Goal: Task Accomplishment & Management: Use online tool/utility

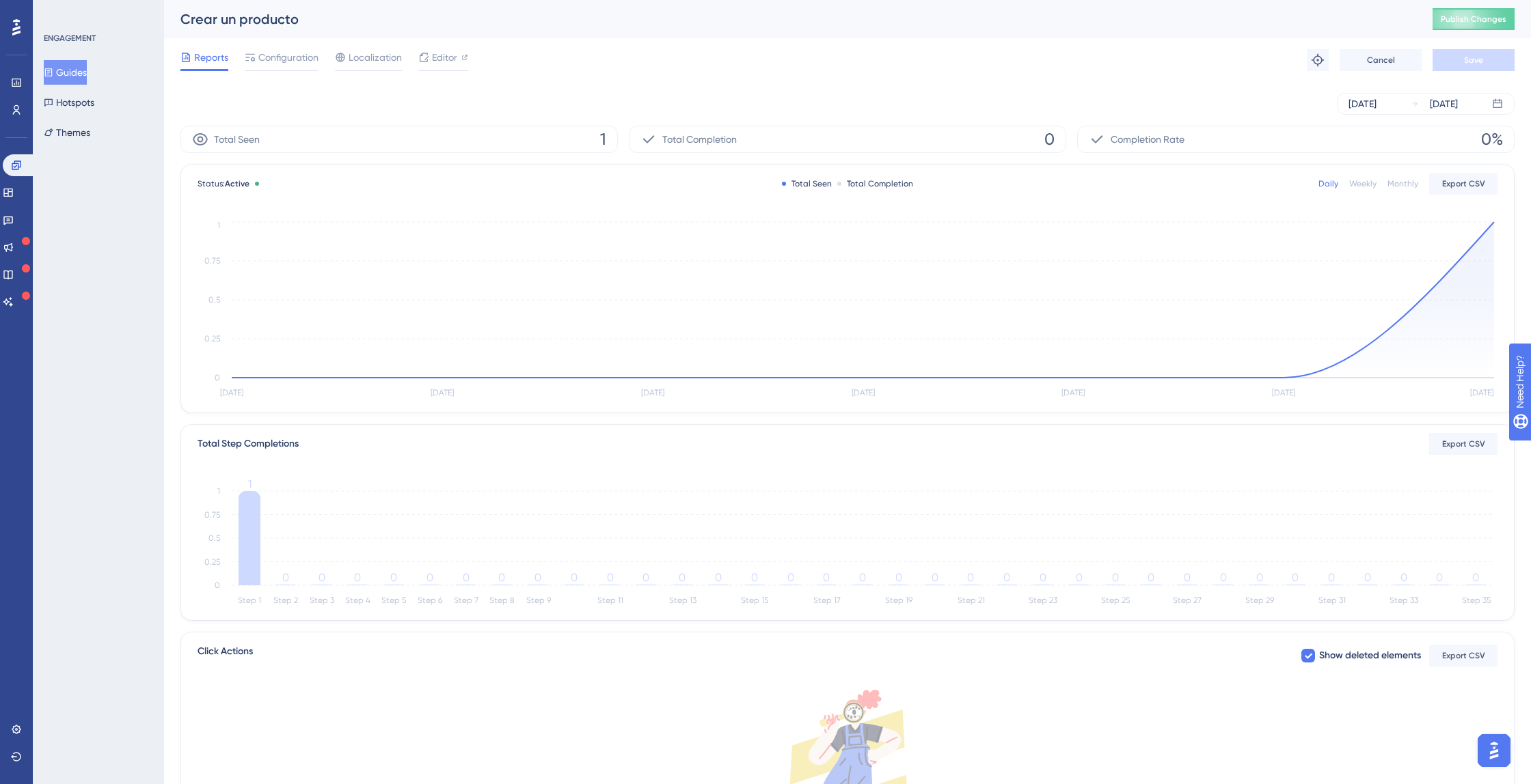
click at [84, 73] on button "Guides" at bounding box center [65, 72] width 43 height 25
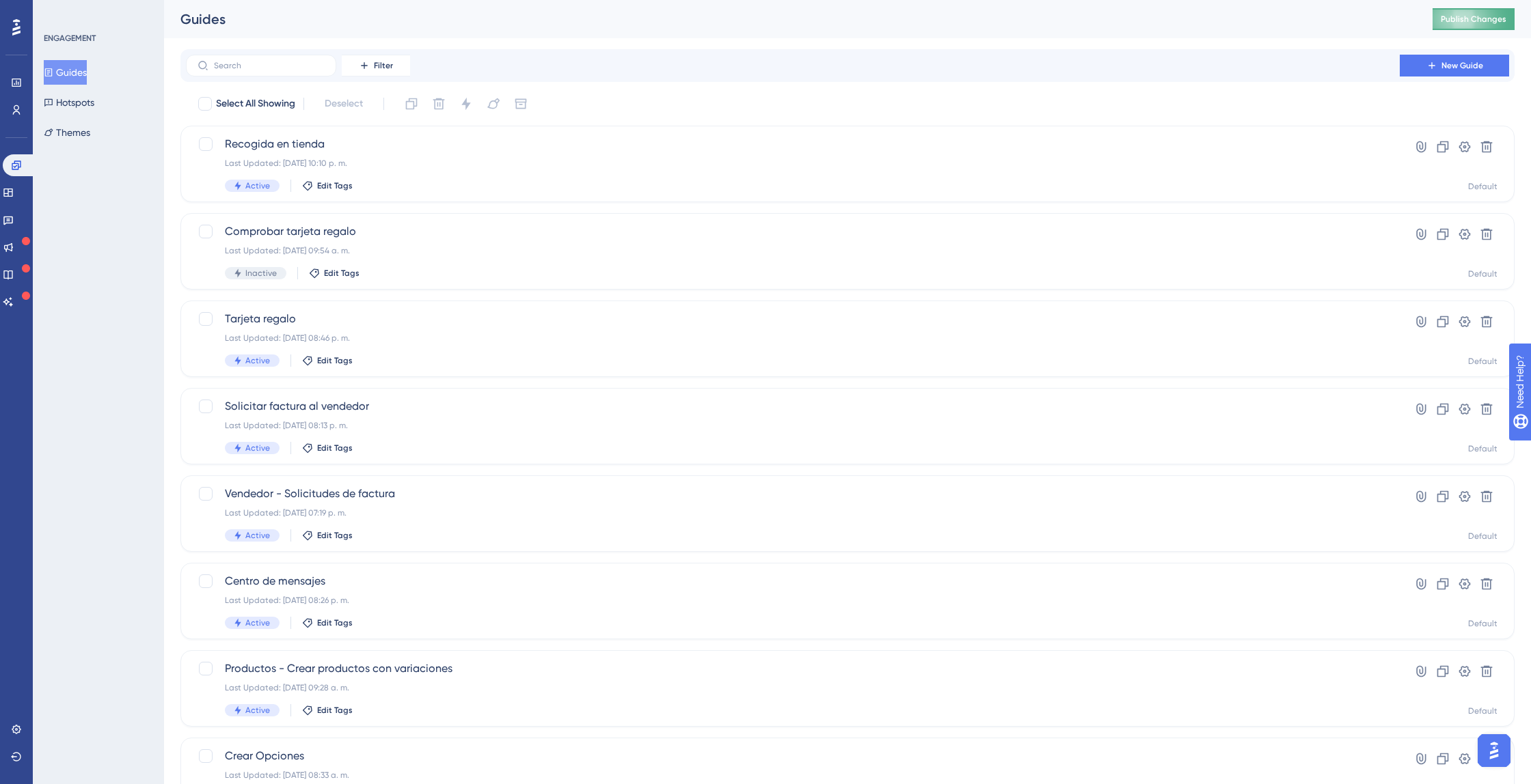
click at [1453, 20] on button "Publish Changes" at bounding box center [1473, 19] width 82 height 22
click at [307, 59] on label at bounding box center [261, 66] width 150 height 22
click at [307, 61] on input "text" at bounding box center [269, 65] width 111 height 9
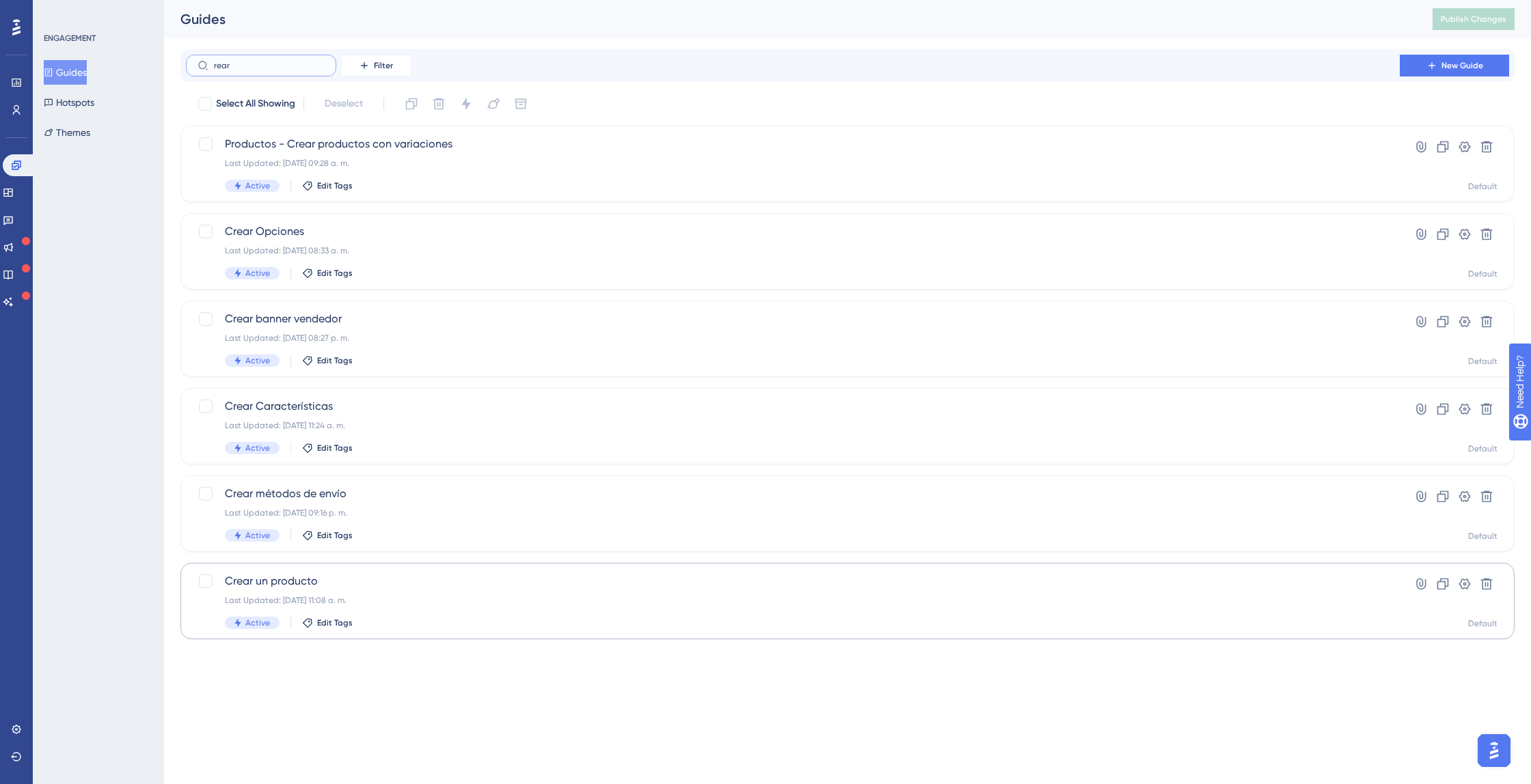
type input "rear"
click at [267, 580] on span "Crear un producto" at bounding box center [793, 581] width 1136 height 17
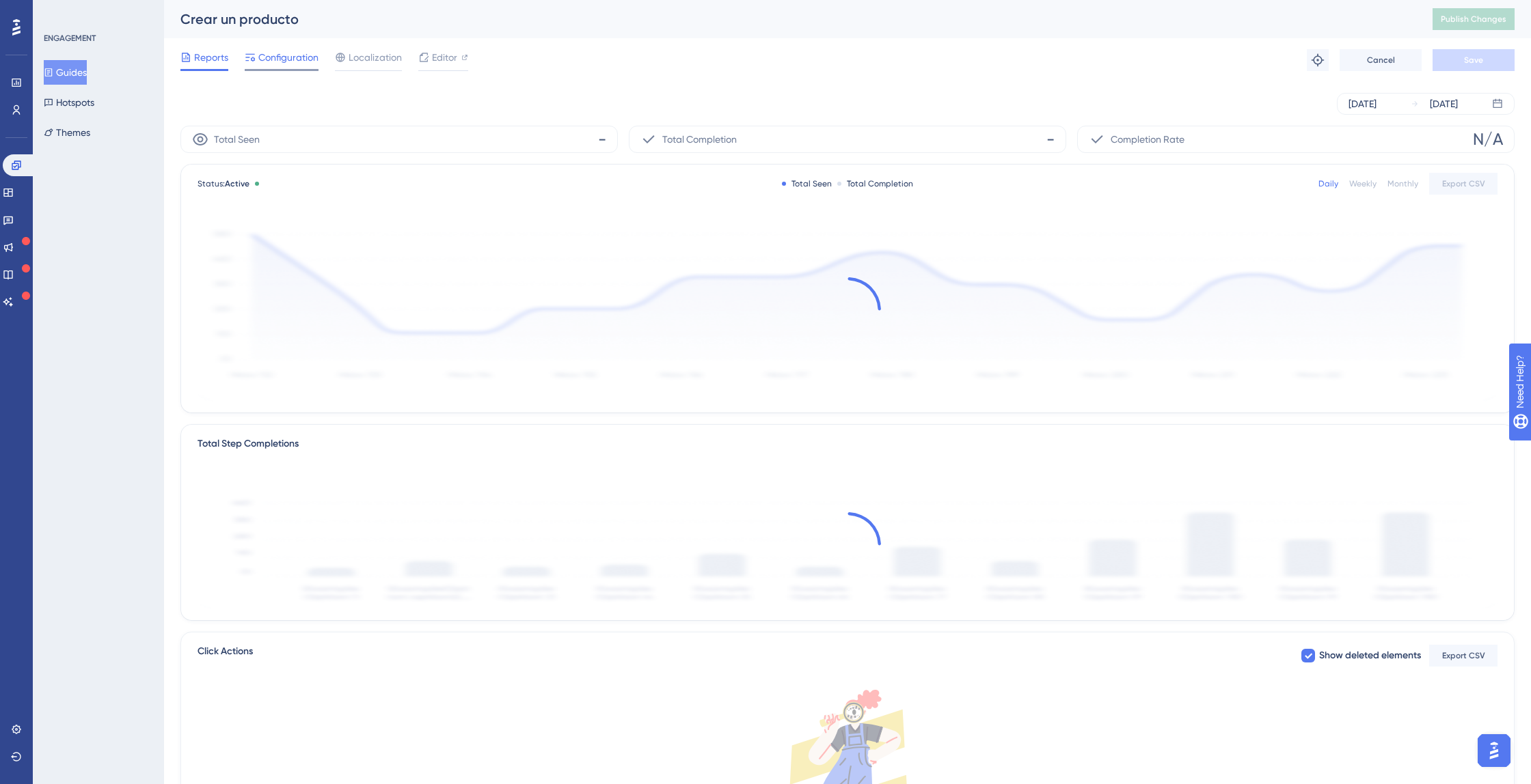
click at [307, 60] on span "Configuration" at bounding box center [289, 58] width 61 height 17
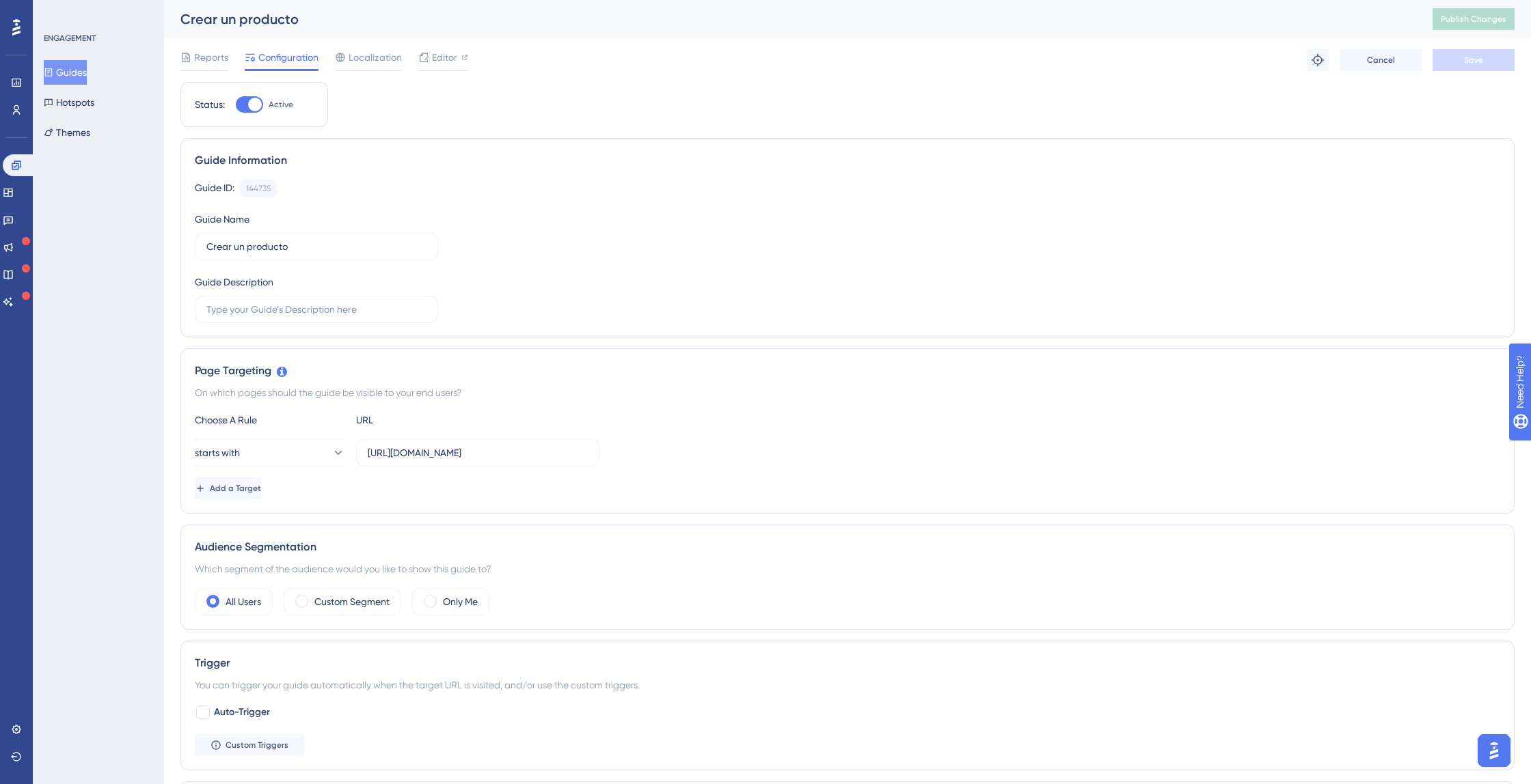
click at [441, 111] on div "Status: Active Guide Information Guide ID: 144735 Copy Guide Name Crear un prod…" at bounding box center [848, 683] width 1334 height 1204
click at [331, 447] on icon at bounding box center [338, 453] width 14 height 14
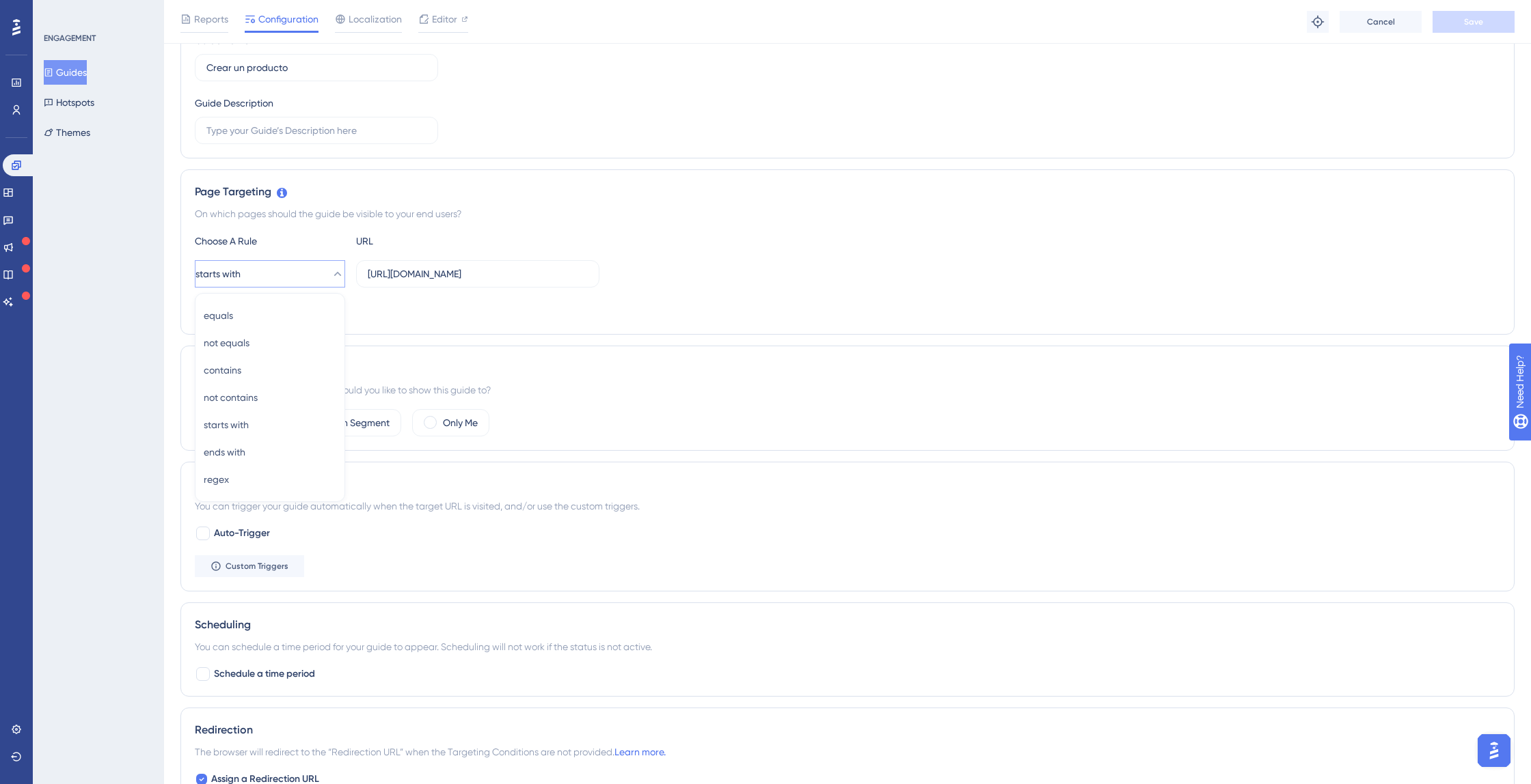
drag, startPoint x: 254, startPoint y: 215, endPoint x: 295, endPoint y: 212, distance: 41.1
click at [254, 215] on div "On which pages should the guide be visible to your end users?" at bounding box center [847, 214] width 1305 height 17
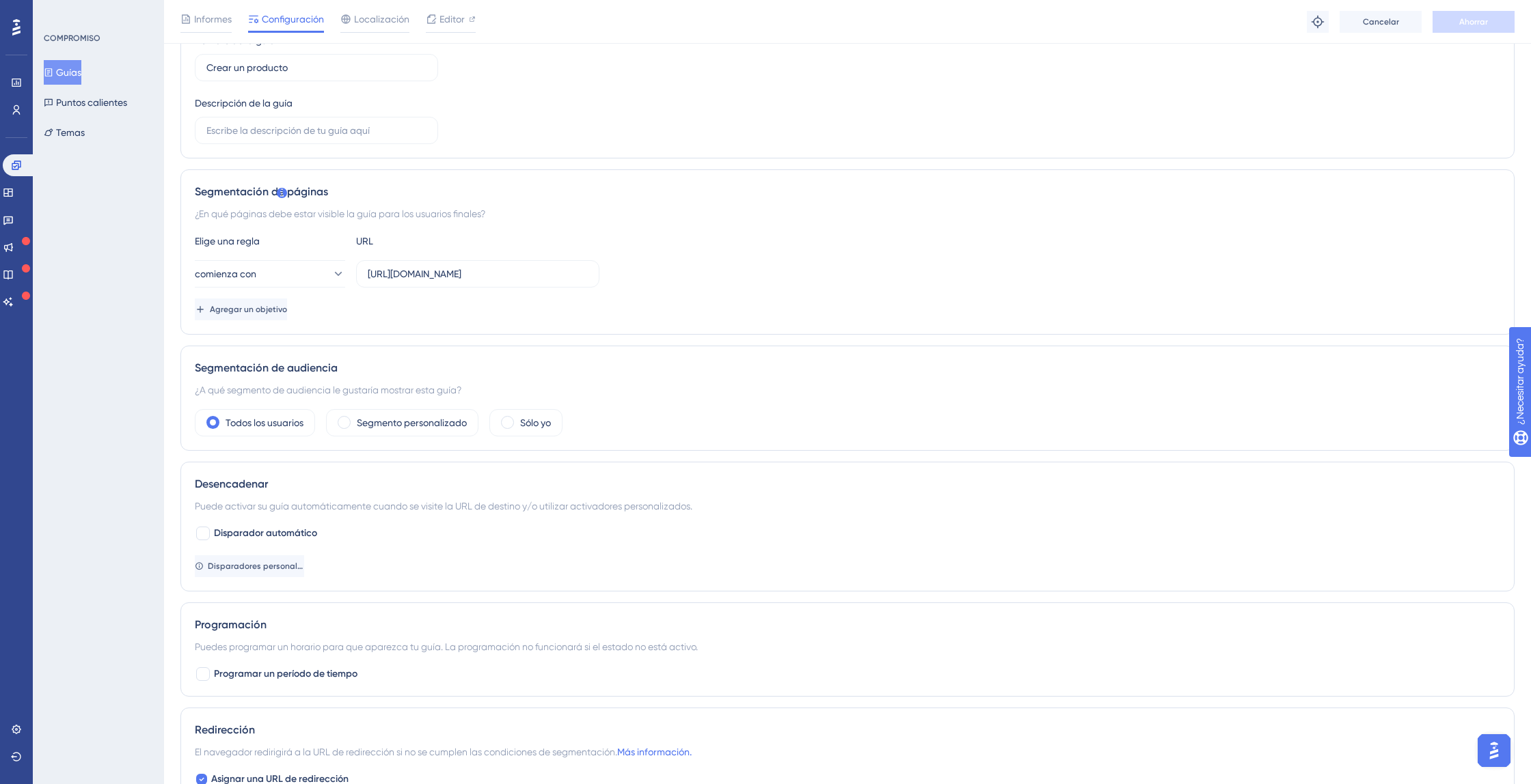
click at [654, 239] on div "Elige una regla URL" at bounding box center [847, 241] width 1305 height 17
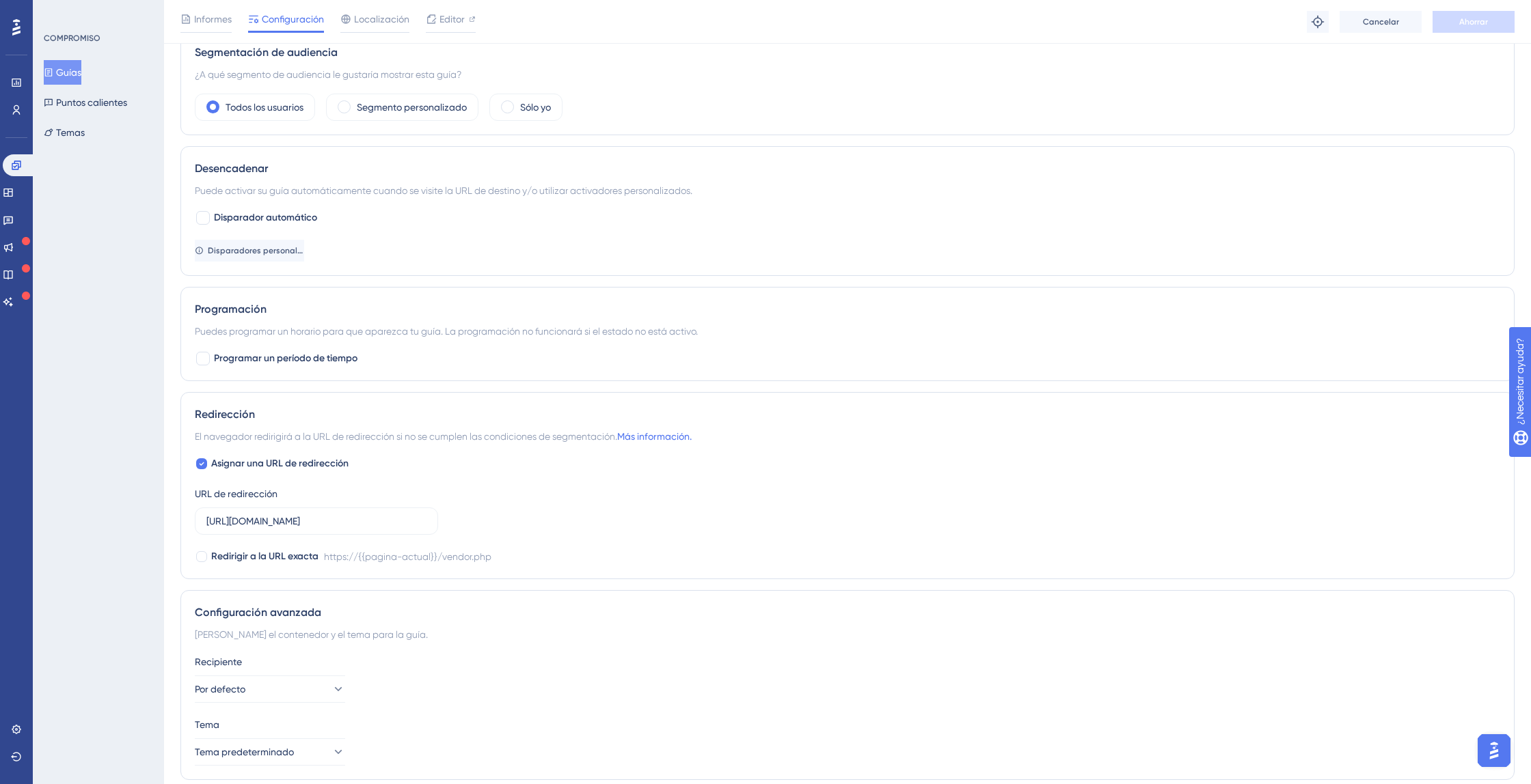
scroll to position [551, 0]
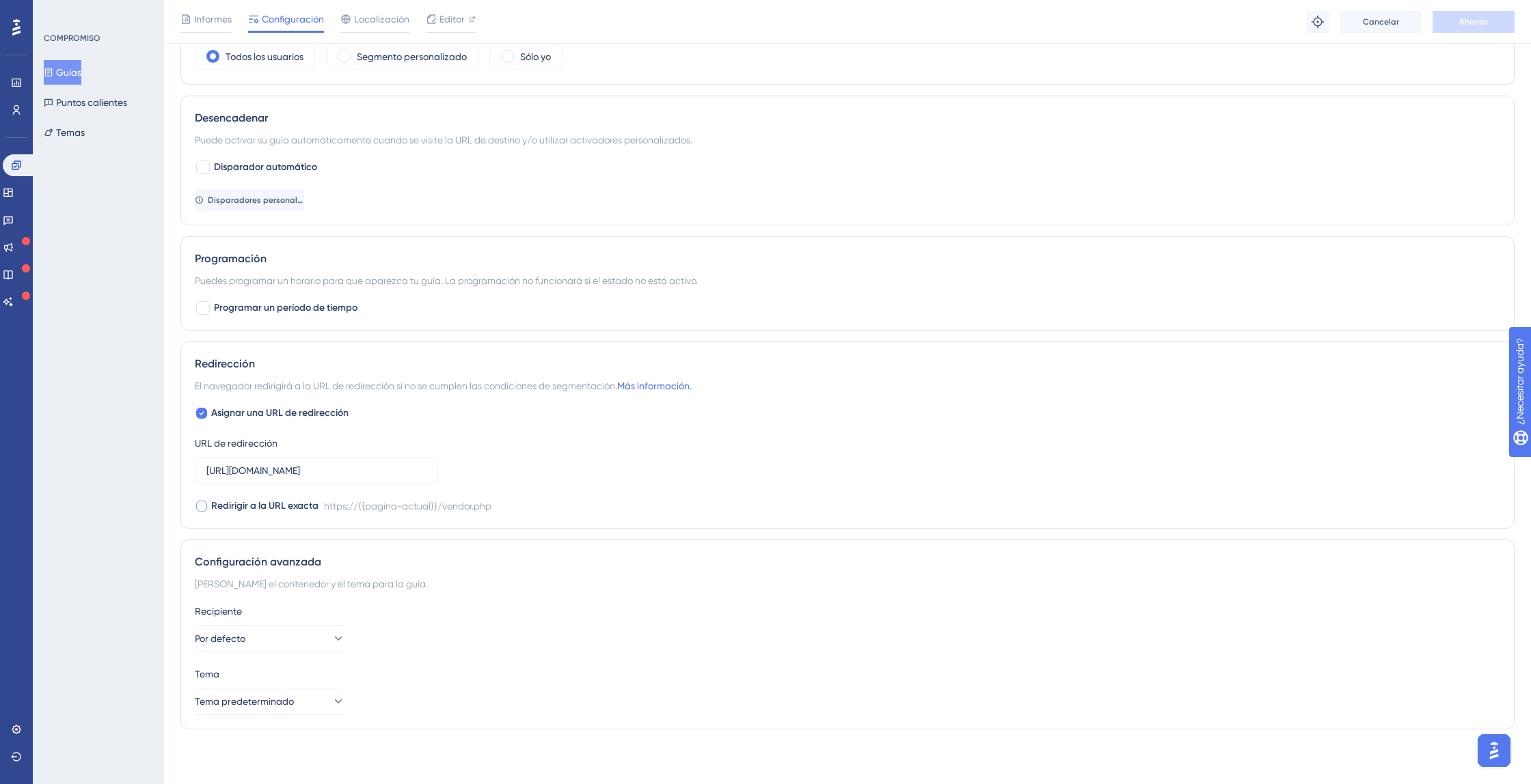
click at [272, 499] on span "Redirigir a la URL exacta" at bounding box center [264, 506] width 107 height 17
click at [1503, 23] on button "Ahorrar" at bounding box center [1473, 22] width 82 height 22
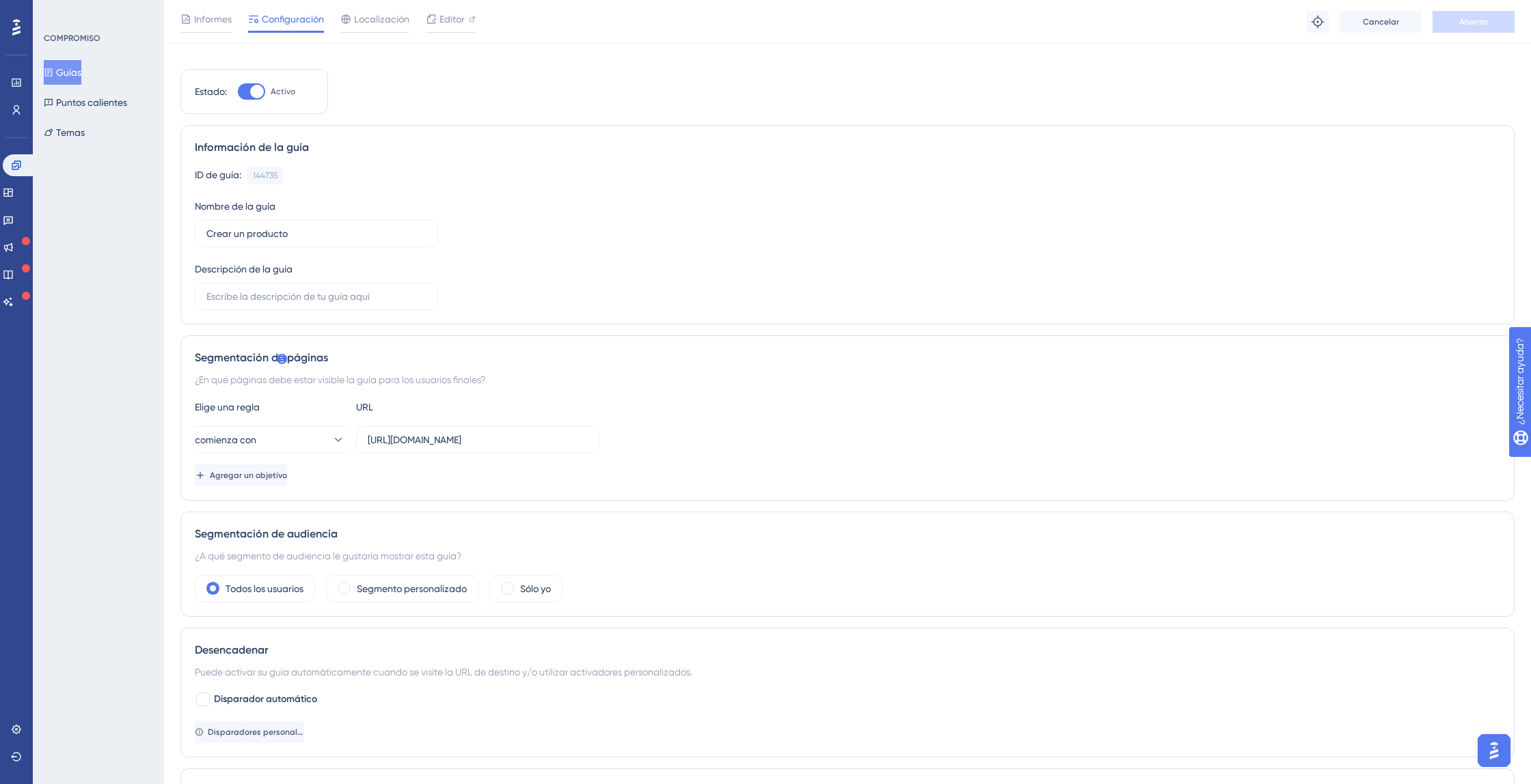
scroll to position [0, 0]
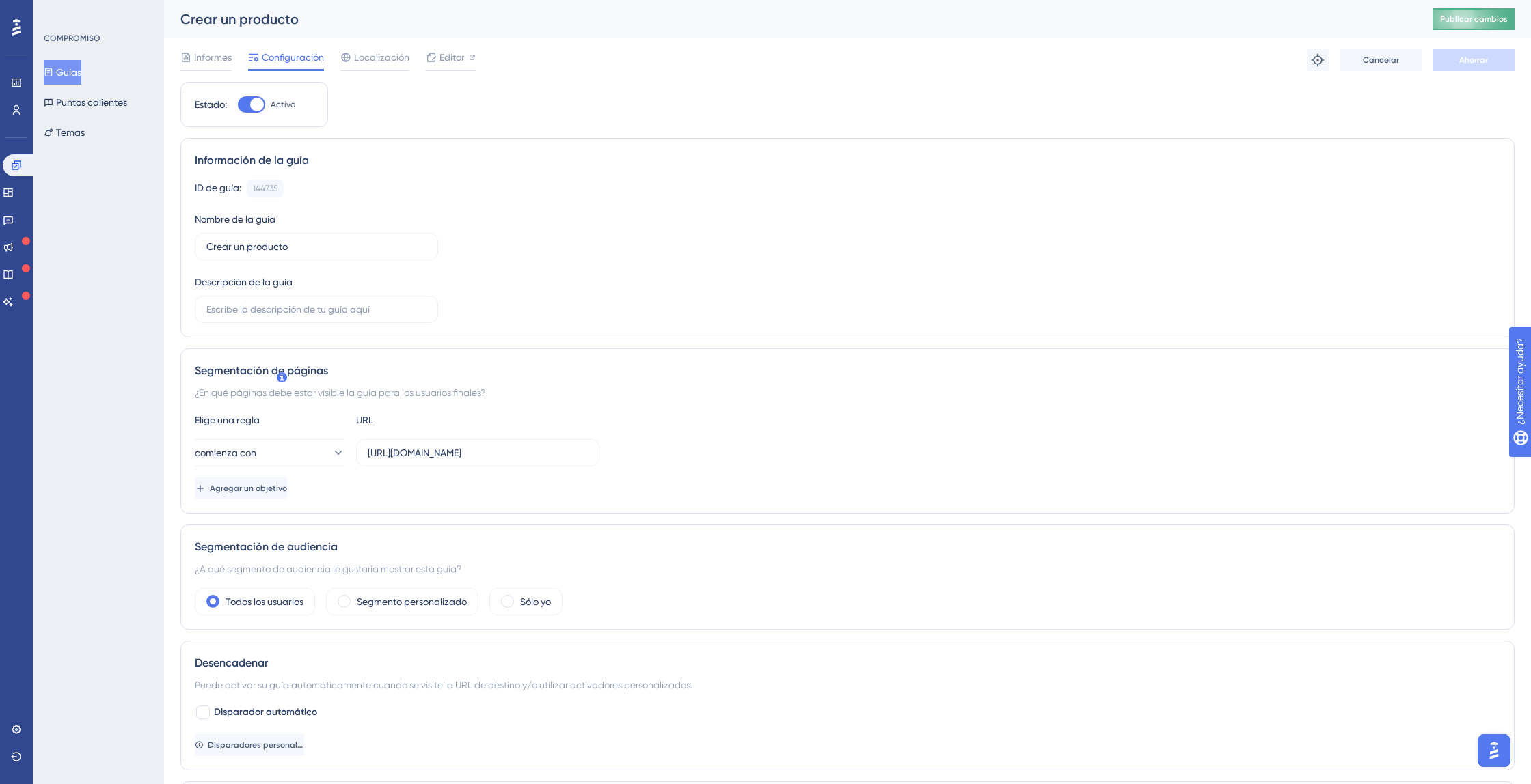
click at [1457, 20] on font "Publicar cambios" at bounding box center [1474, 19] width 68 height 9
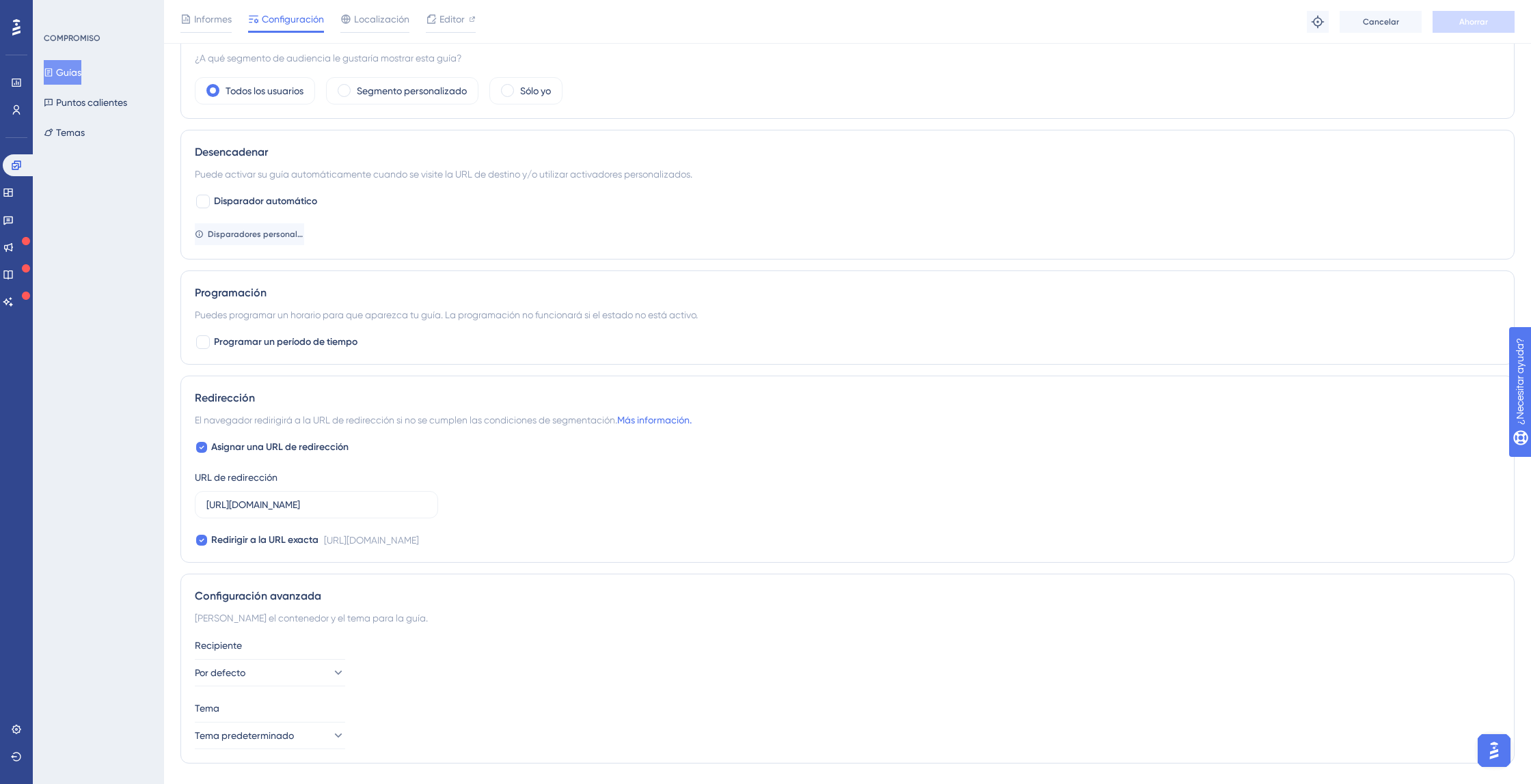
scroll to position [518, 0]
click at [201, 534] on icon at bounding box center [202, 539] width 6 height 11
checkbox input "false"
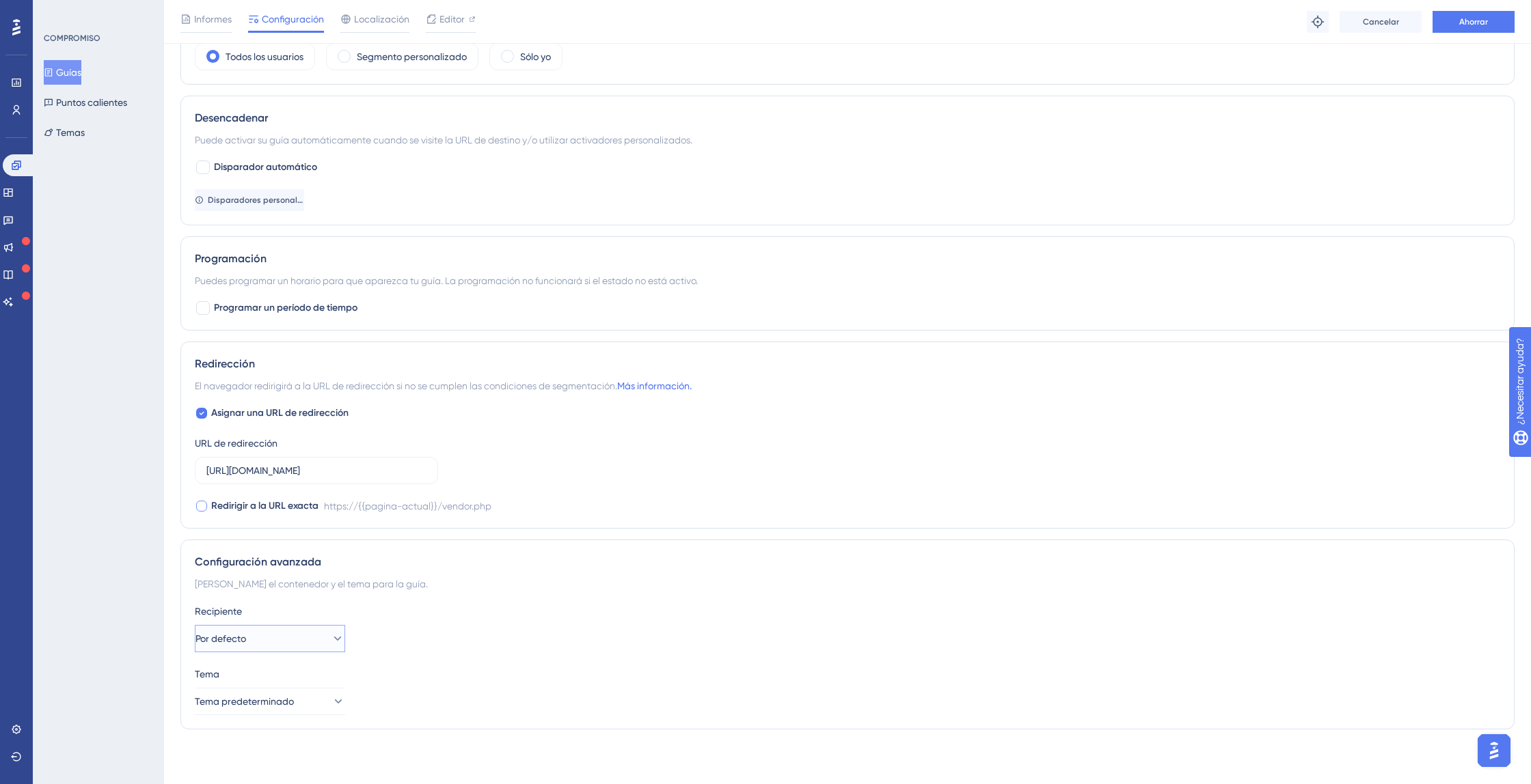
click at [309, 639] on button "Por defecto" at bounding box center [270, 639] width 150 height 28
click at [393, 599] on div "Configuración avanzada Elige el contenedor y el tema para la guía. Recipiente P…" at bounding box center [848, 635] width 1334 height 190
click at [324, 693] on button "Tema predeterminado" at bounding box center [270, 701] width 150 height 28
click at [440, 657] on div "Recipiente Por defecto Tema Tema predeterminado Tema predeterminado Tema predet…" at bounding box center [847, 659] width 1305 height 112
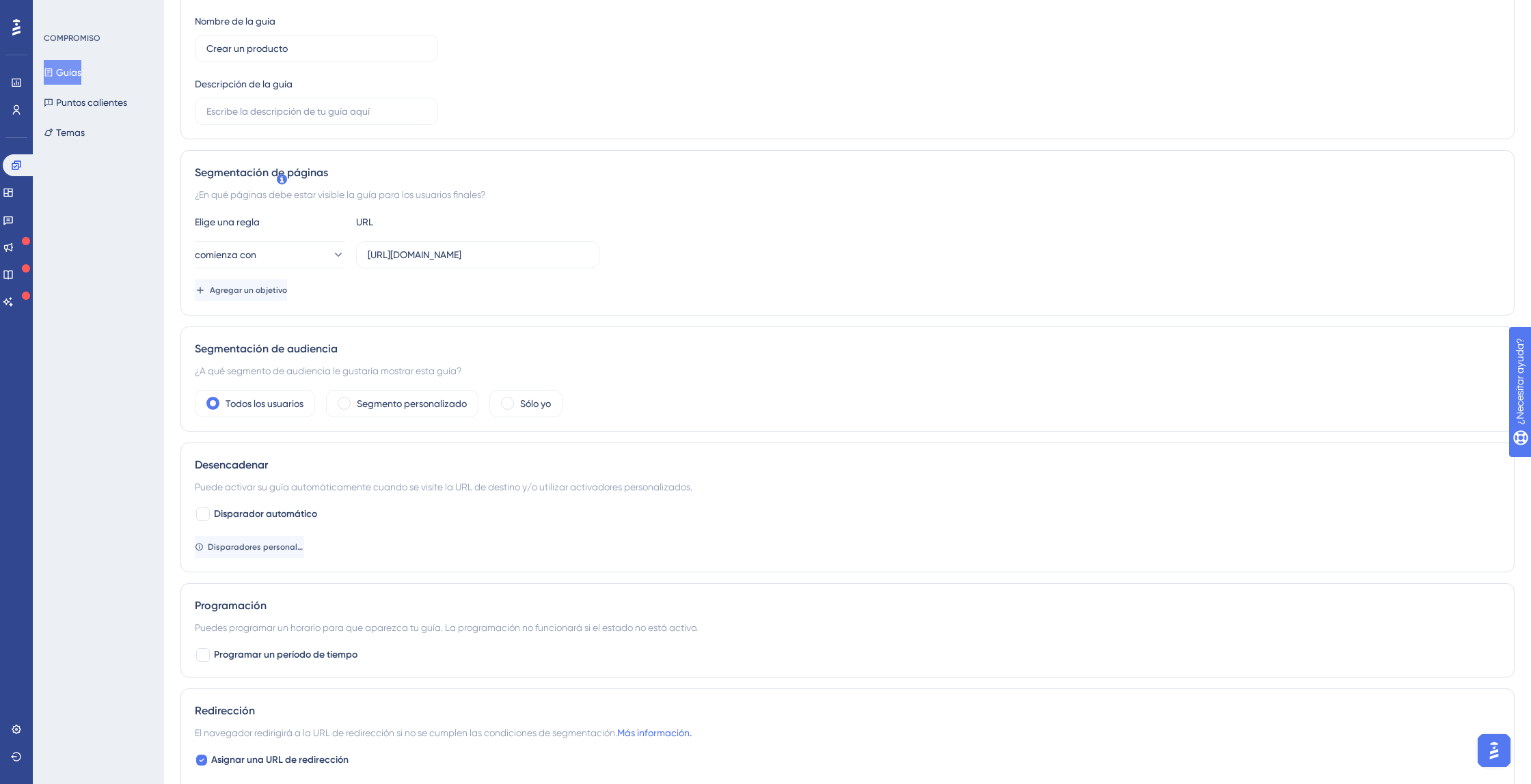
scroll to position [0, 0]
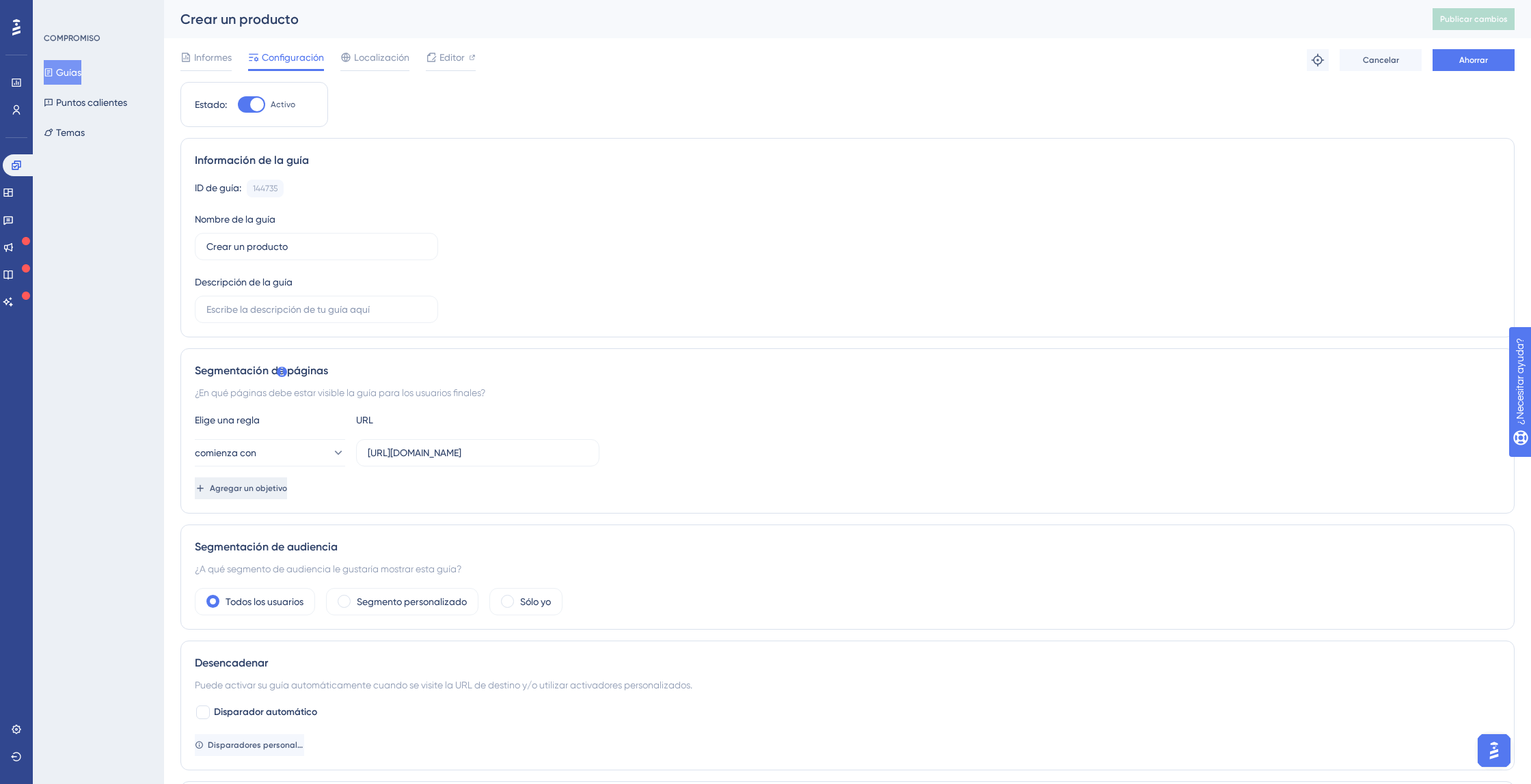
click at [262, 485] on font "Agregar un objetivo" at bounding box center [249, 489] width 77 height 9
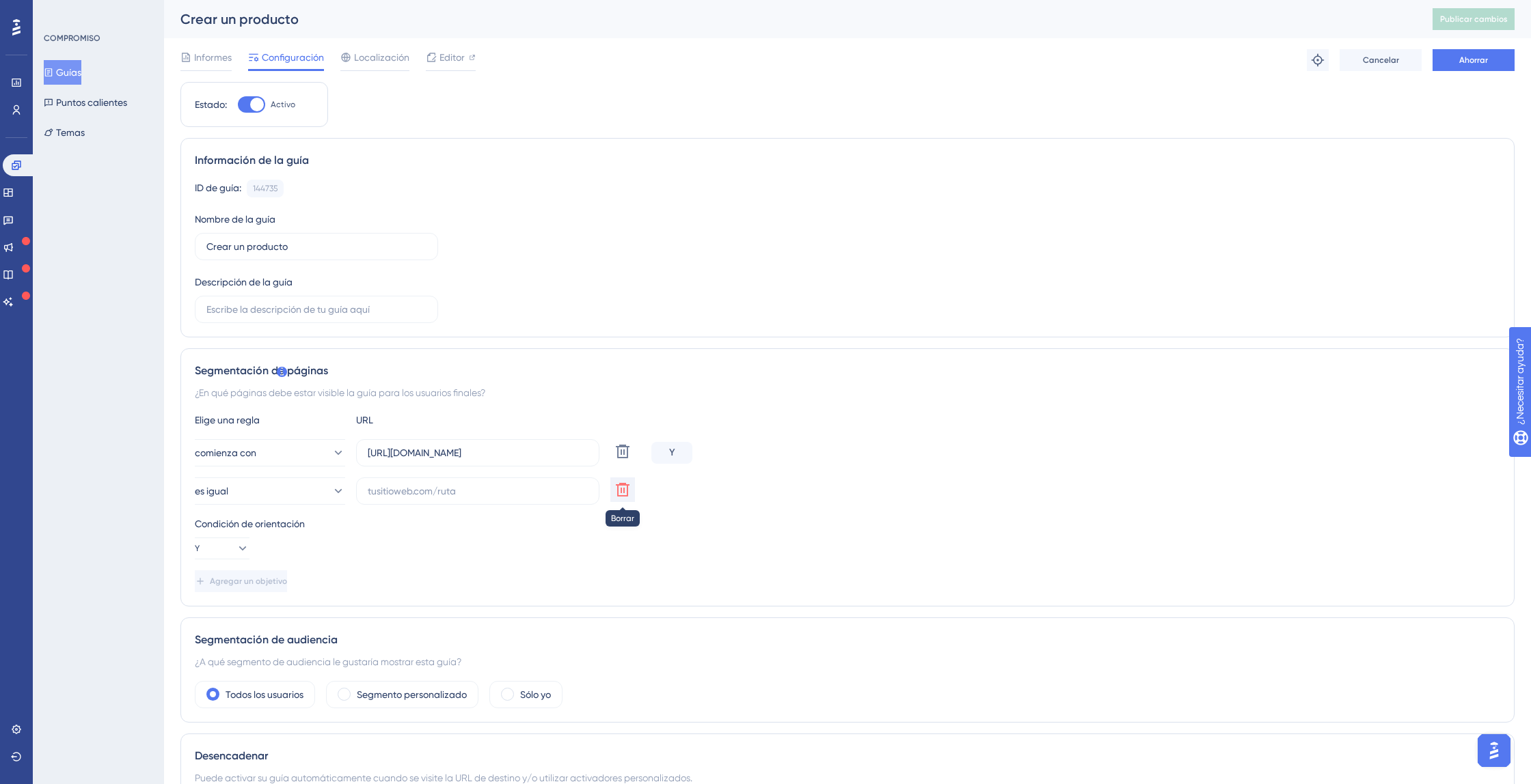
click at [618, 492] on icon at bounding box center [622, 490] width 14 height 14
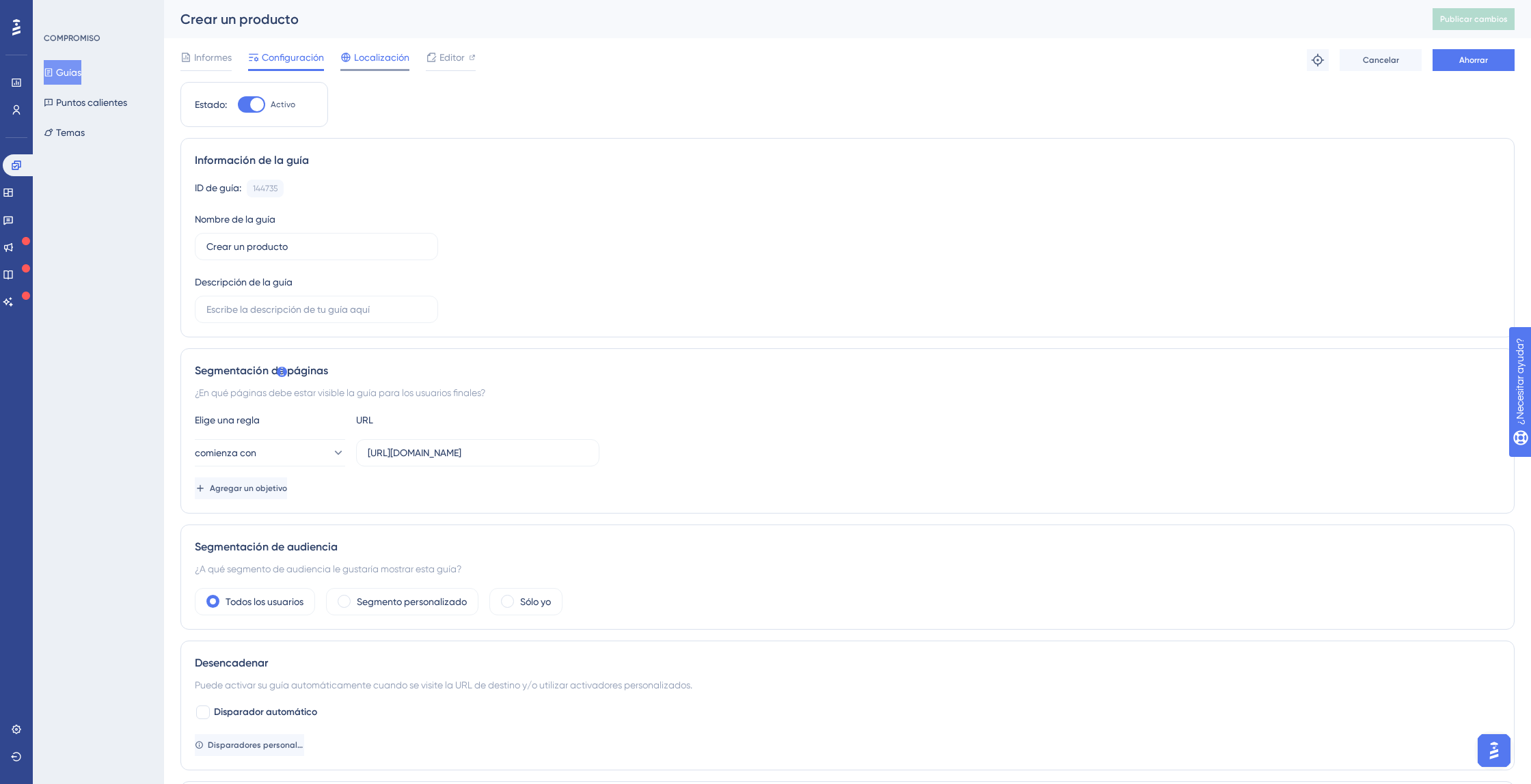
click at [392, 55] on font "Localización" at bounding box center [382, 58] width 55 height 11
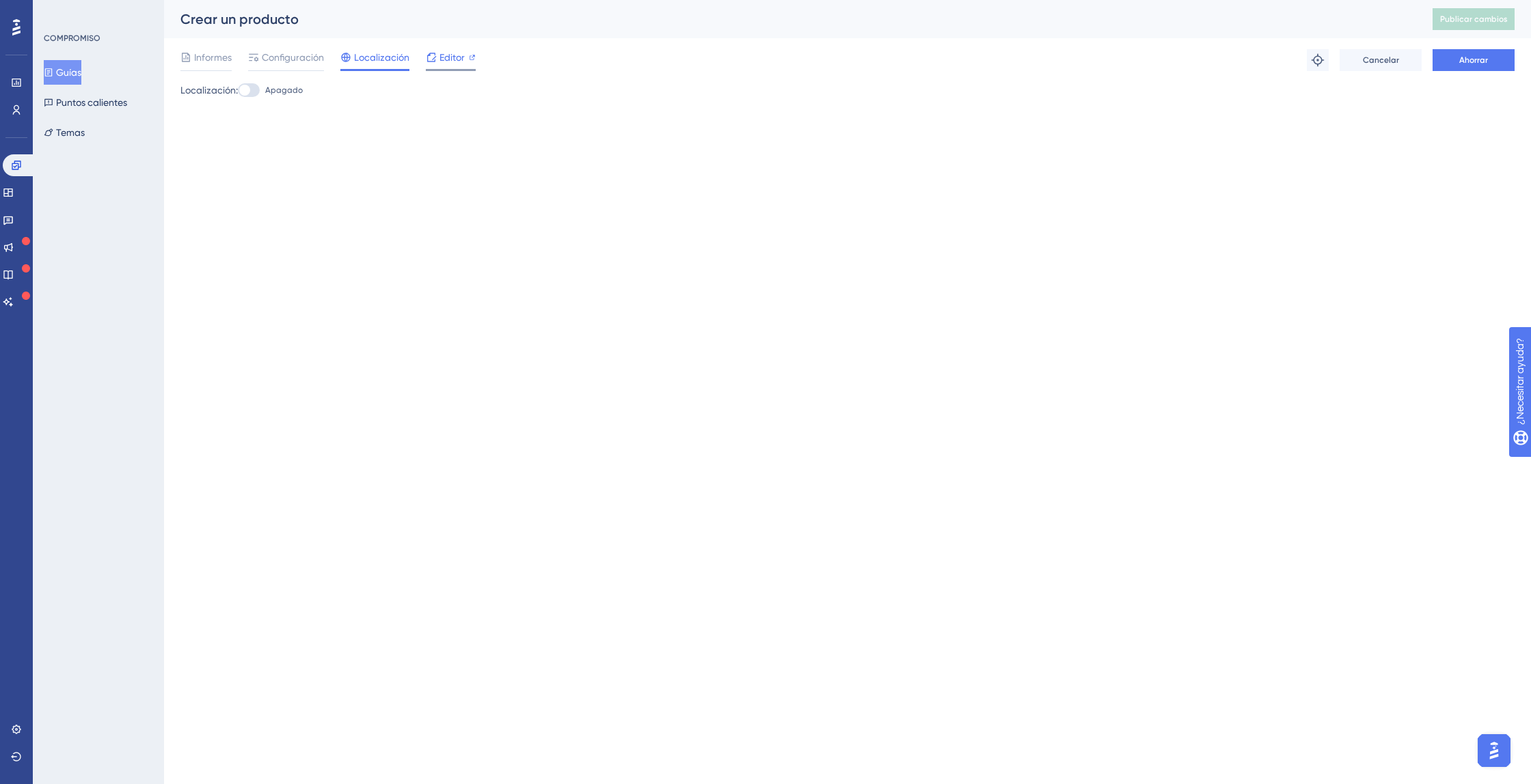
click at [438, 61] on div "Editor" at bounding box center [450, 58] width 50 height 17
click at [1458, 57] on button "Ahorrar" at bounding box center [1473, 61] width 82 height 22
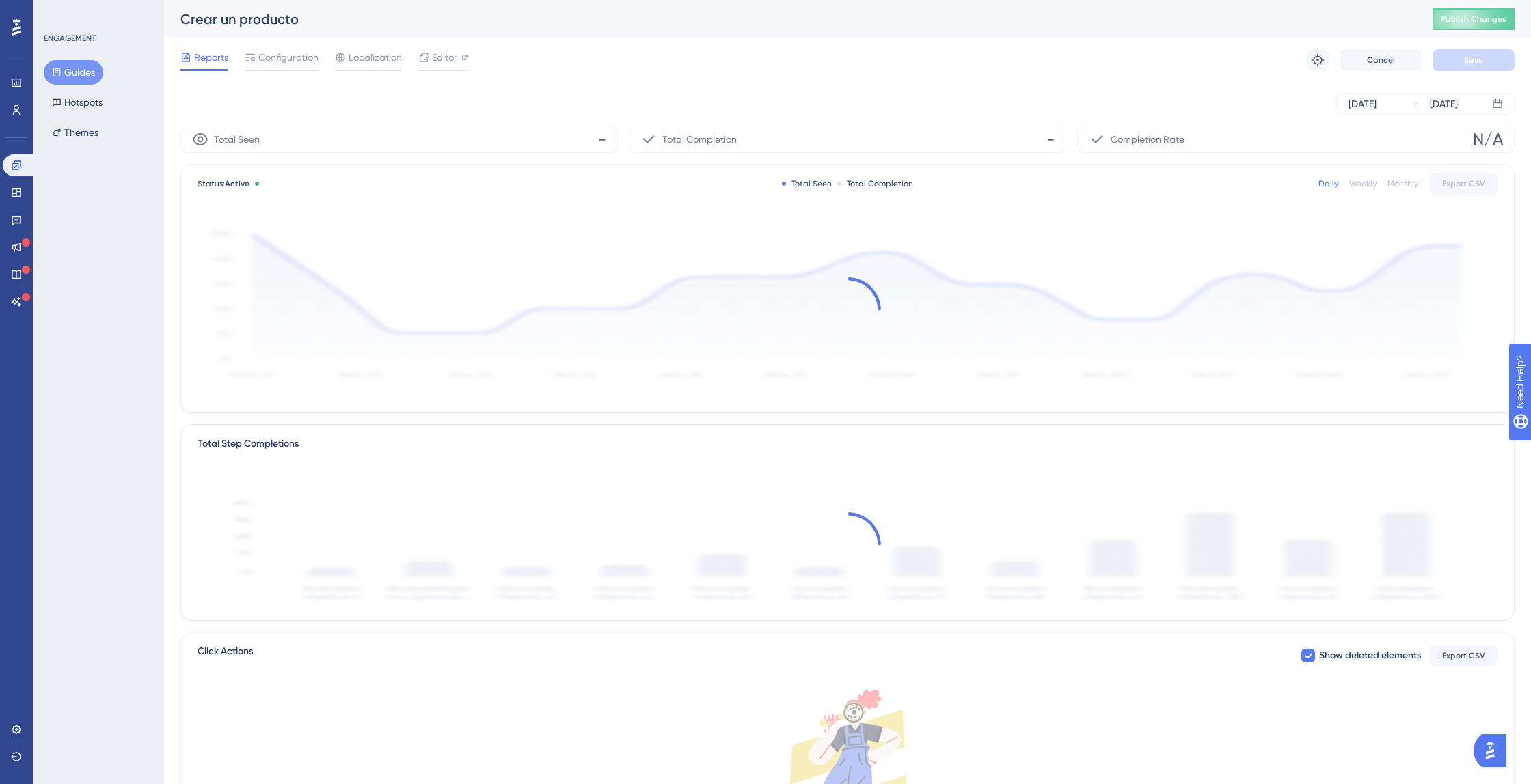
click at [78, 70] on button "Guides" at bounding box center [73, 72] width 60 height 25
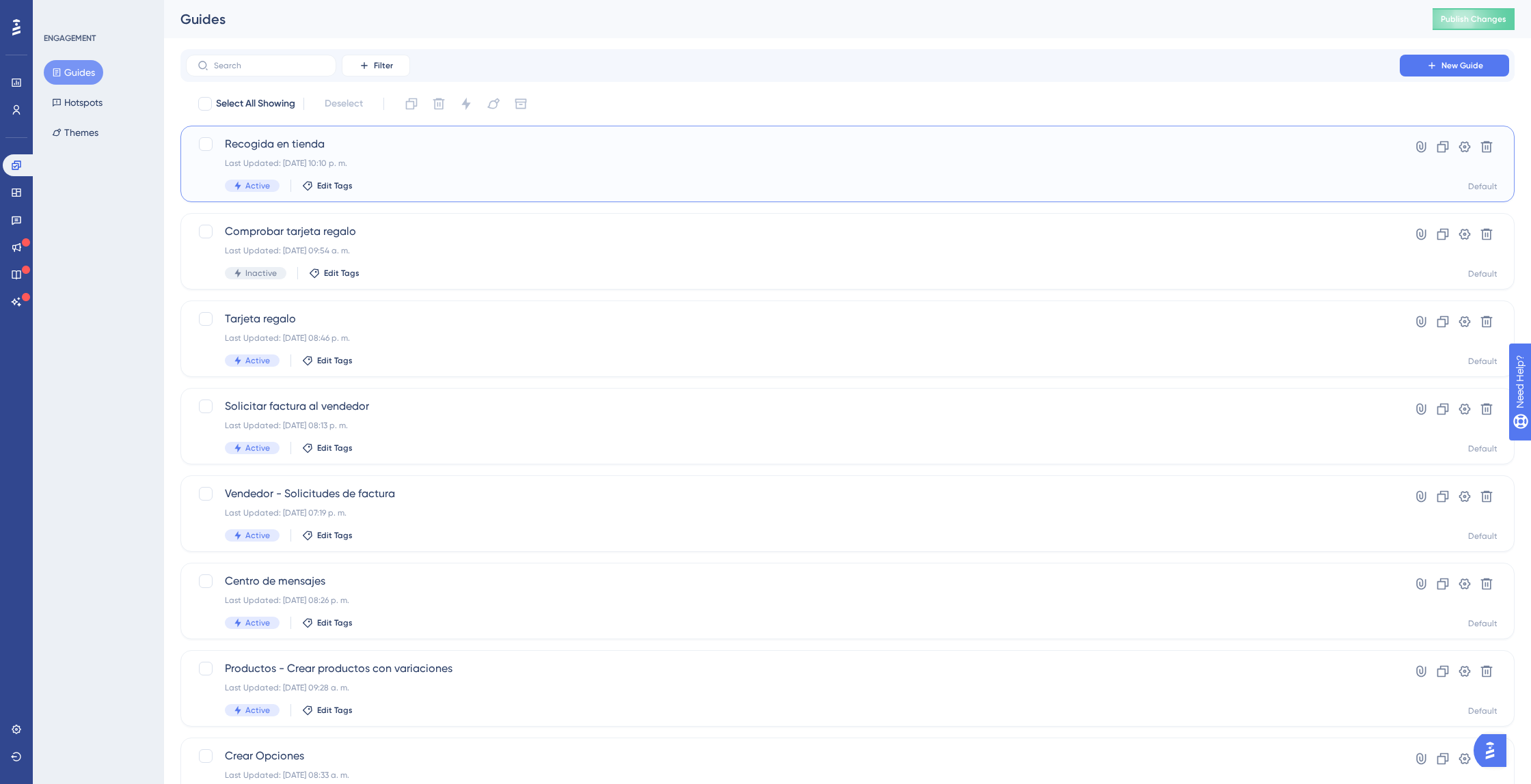
click at [266, 140] on span "Recogida en tienda" at bounding box center [793, 144] width 1136 height 17
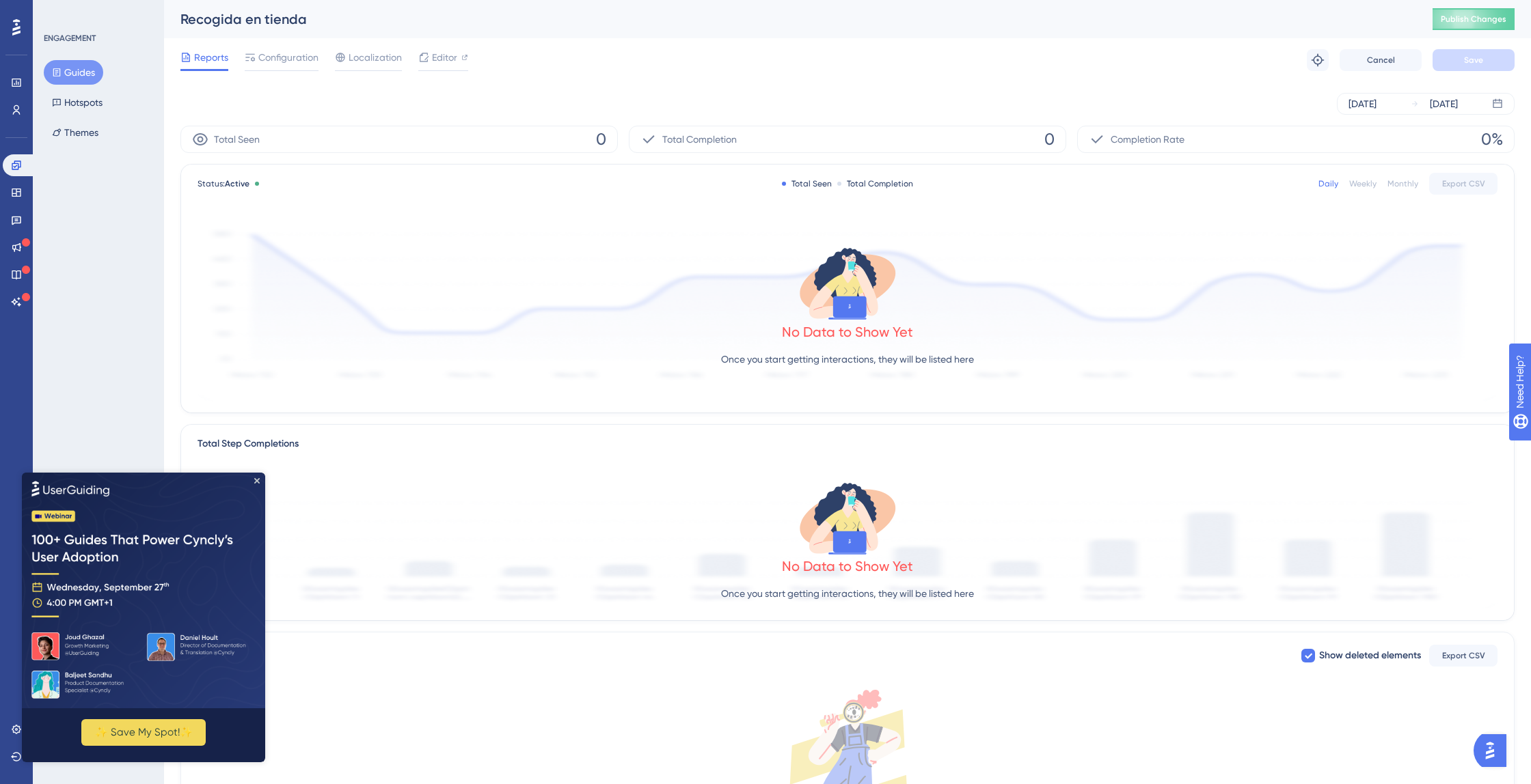
click at [444, 59] on span "Editor" at bounding box center [445, 58] width 26 height 17
click at [1460, 19] on span "Publish Changes" at bounding box center [1474, 19] width 66 height 11
